Goal: Information Seeking & Learning: Understand process/instructions

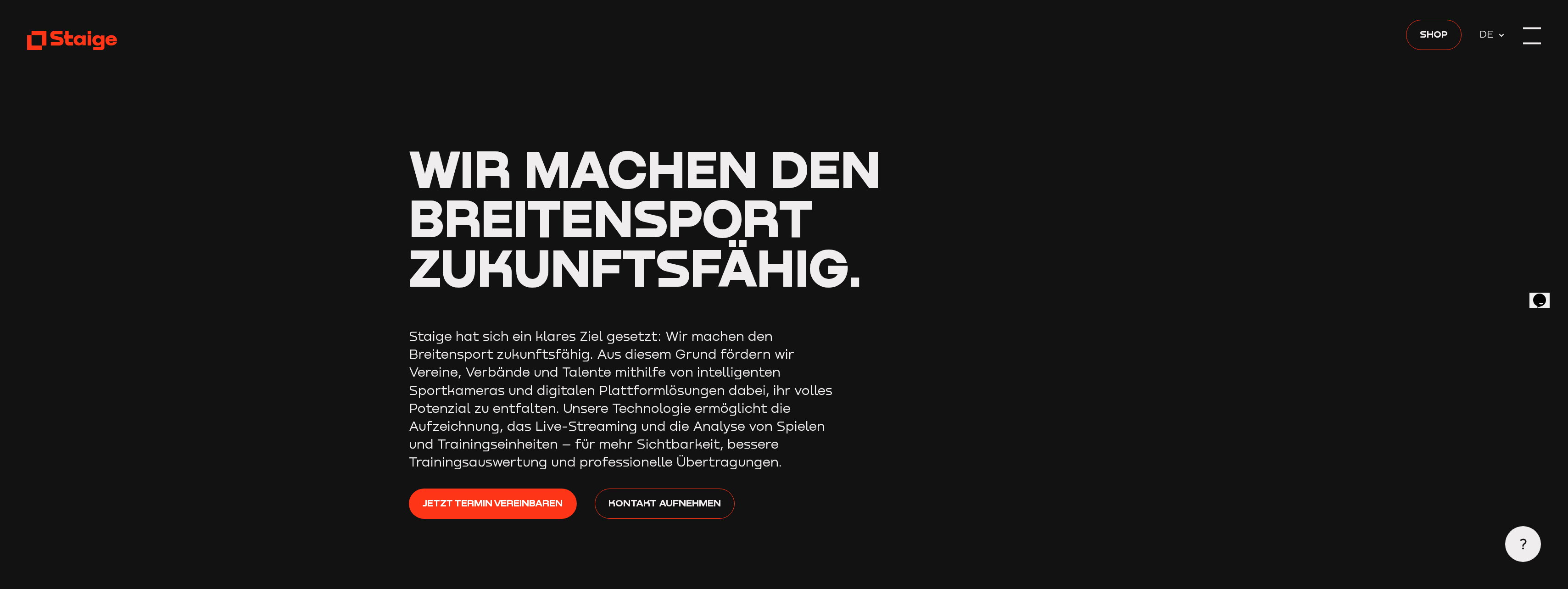
click at [1532, 43] on div at bounding box center [1532, 43] width 18 height 2
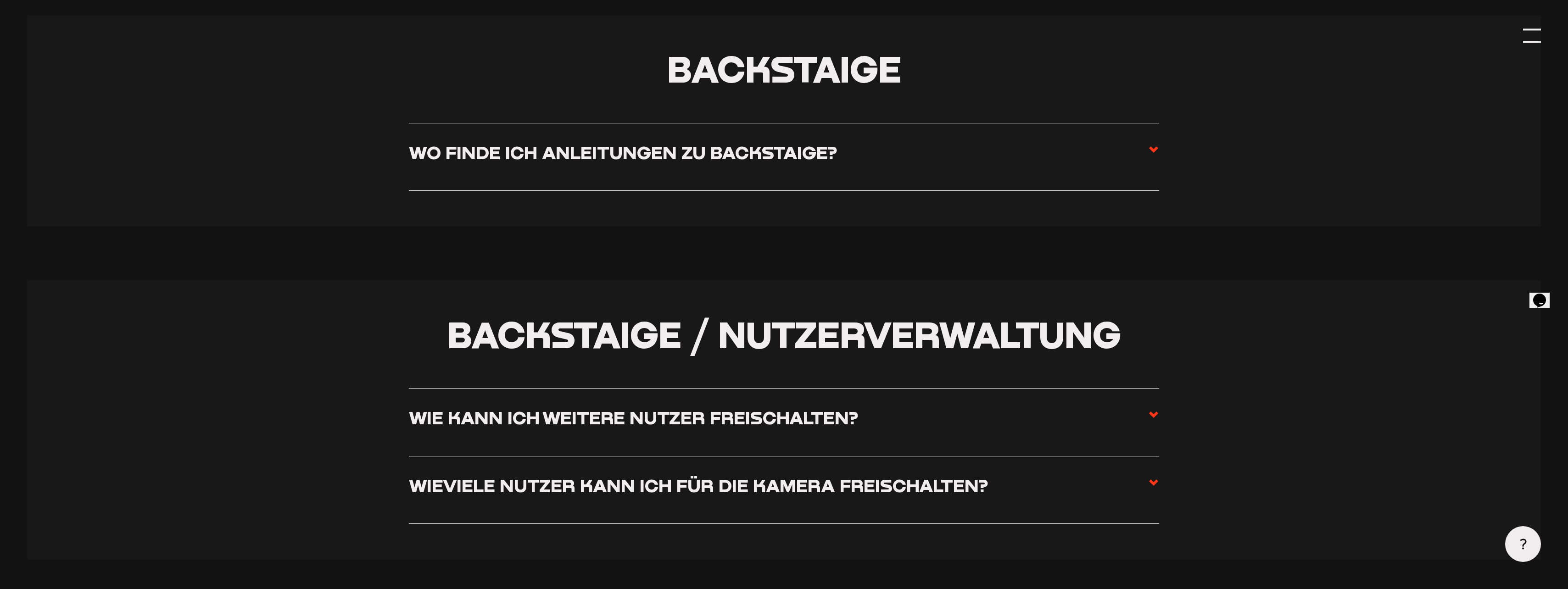
scroll to position [2063, 0]
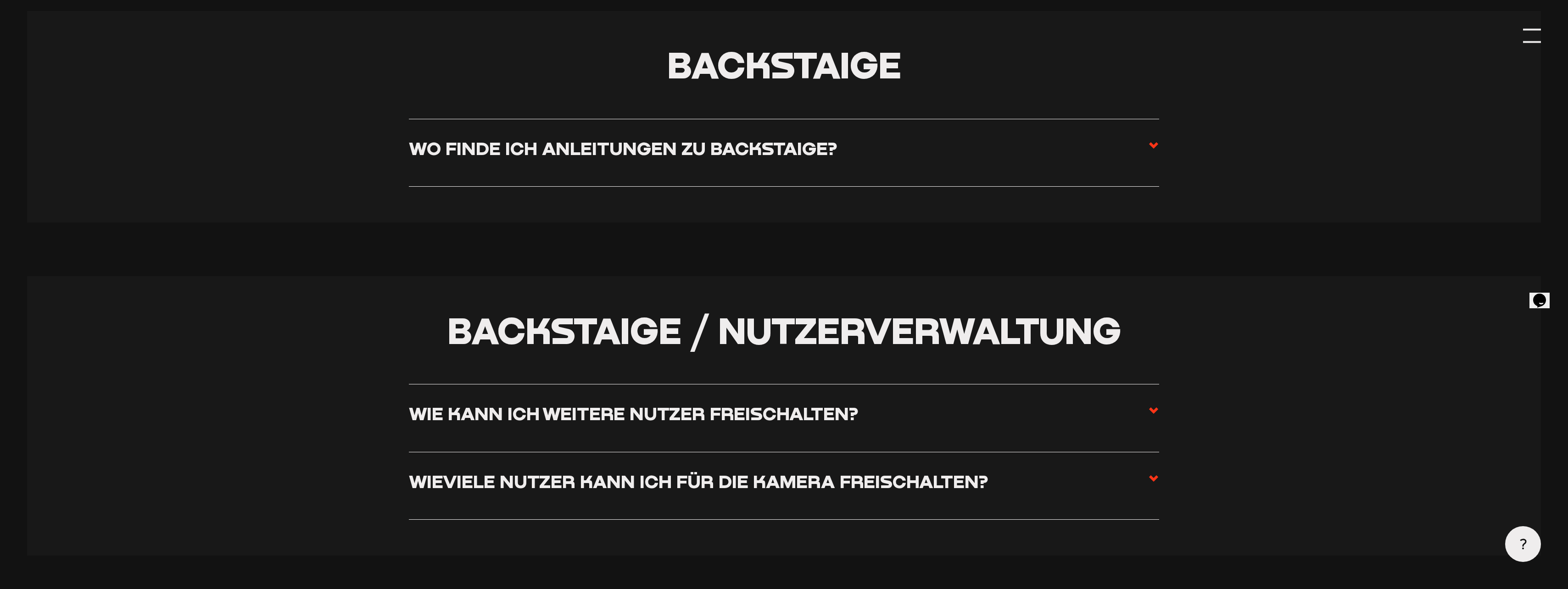
click at [1152, 148] on use at bounding box center [1153, 146] width 9 height 6
click at [0, 0] on input "Wo finde ich Anleitungen zu Backstaige?" at bounding box center [0, 0] width 0 height 0
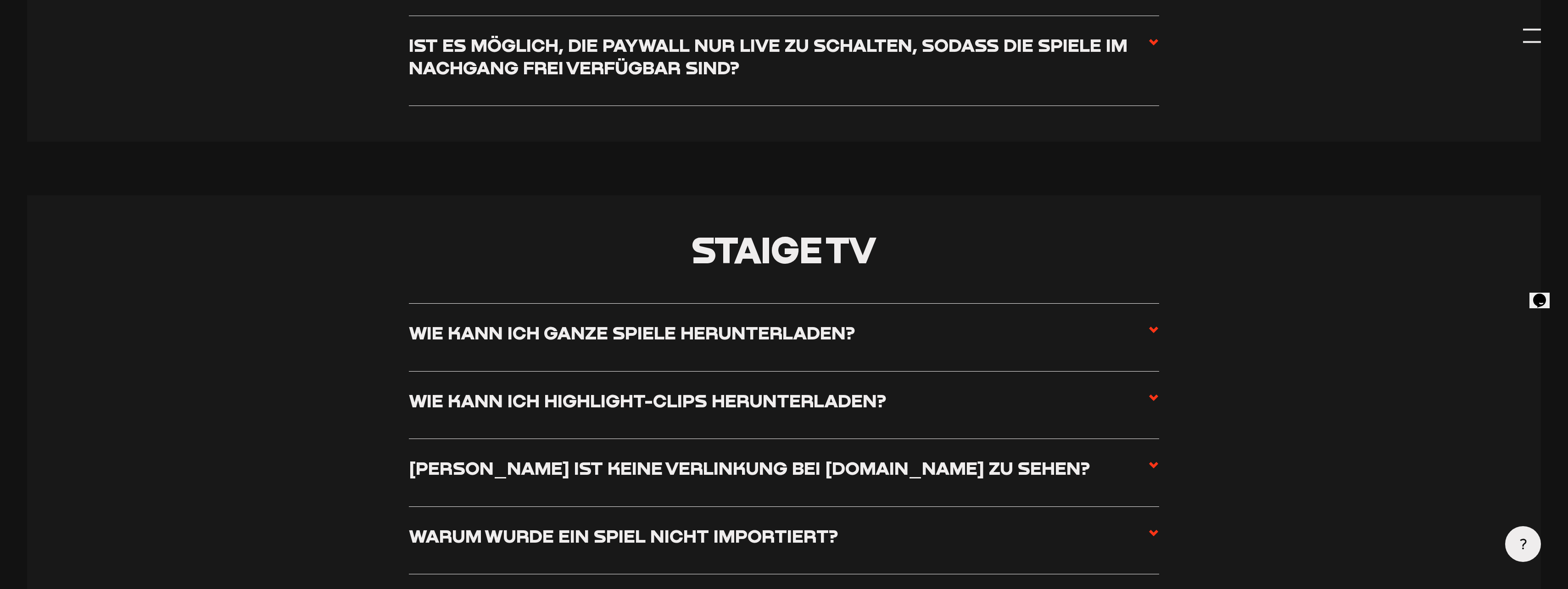
scroll to position [4494, 0]
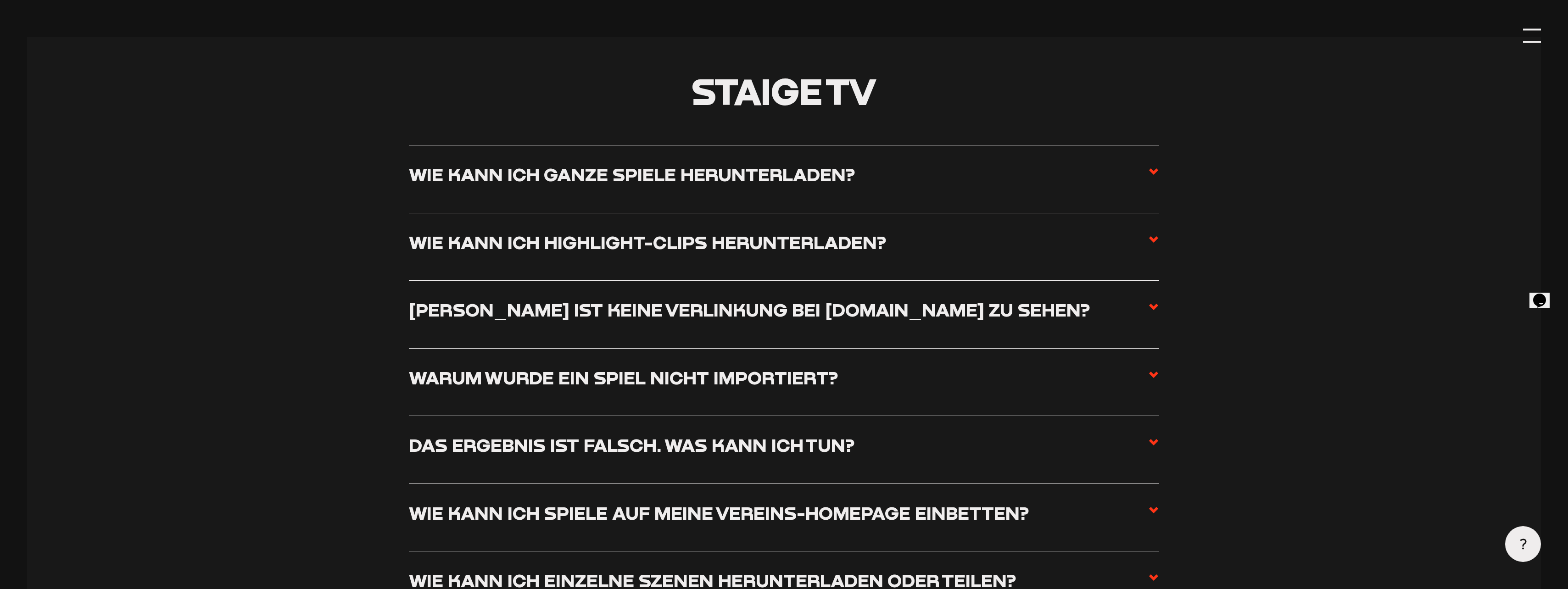
click at [1016, 184] on label "Wie kann ich ganze Spiele herunterladen?" at bounding box center [784, 179] width 750 height 31
click at [0, 0] on input "Wie kann ich ganze Spiele herunterladen?" at bounding box center [0, 0] width 0 height 0
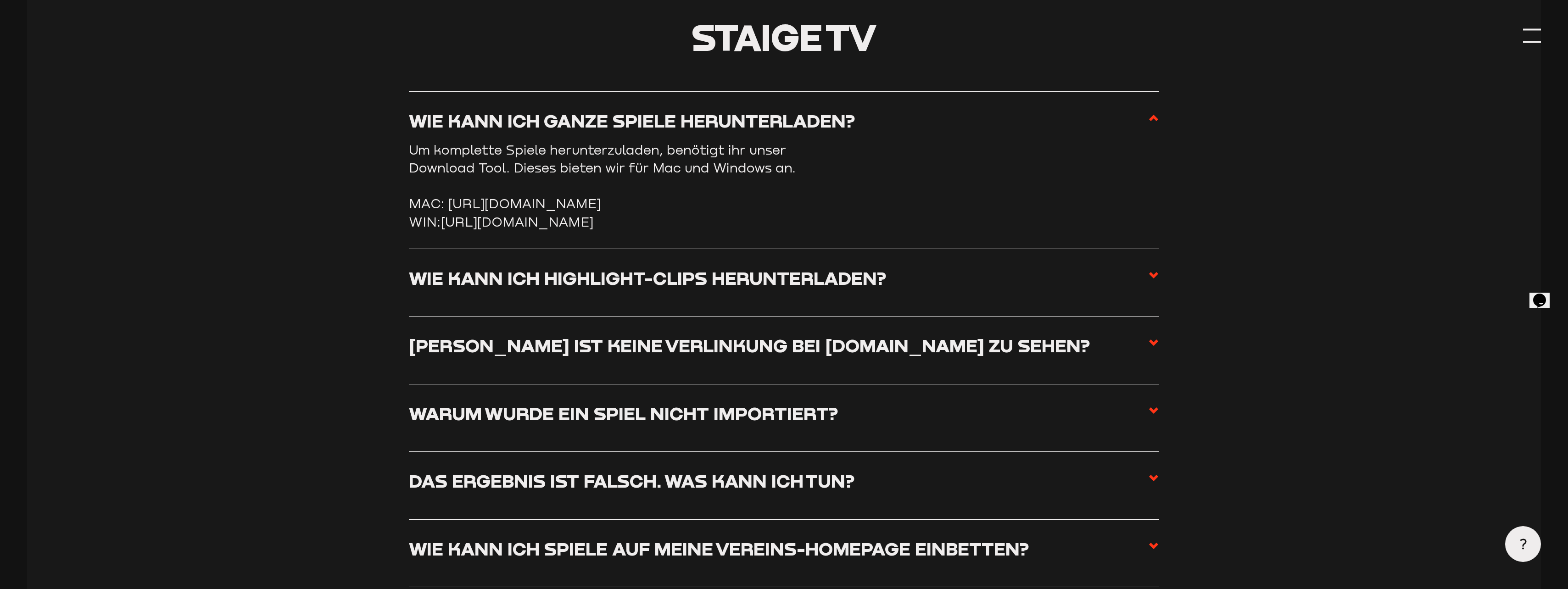
scroll to position [4440, 0]
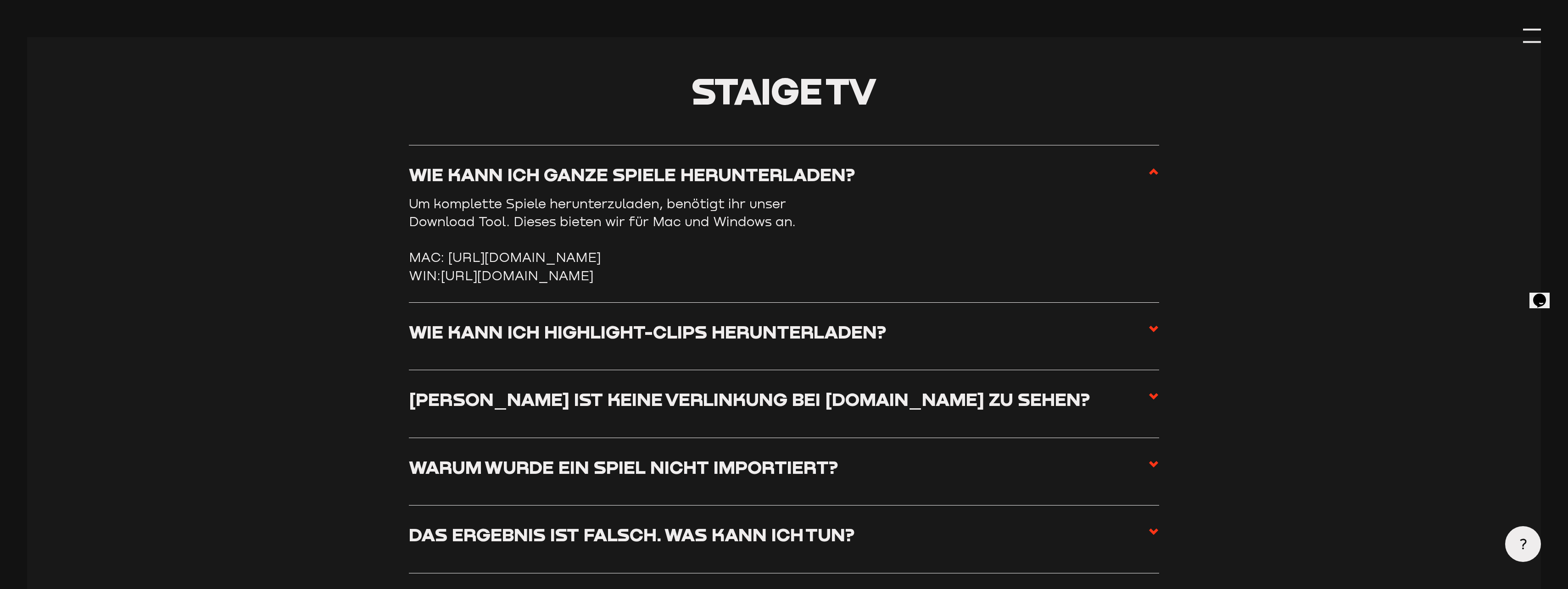
click at [449, 283] on link "https://storage.googleapis.com/sw-sc-public/software/staige-downloader-3.1.0.exe" at bounding box center [517, 275] width 152 height 15
click at [587, 283] on link "https://storage.googleapis.com/sw-sc-public/software/staige-downloader-3.1.0.exe" at bounding box center [517, 275] width 152 height 15
